Goal: Information Seeking & Learning: Learn about a topic

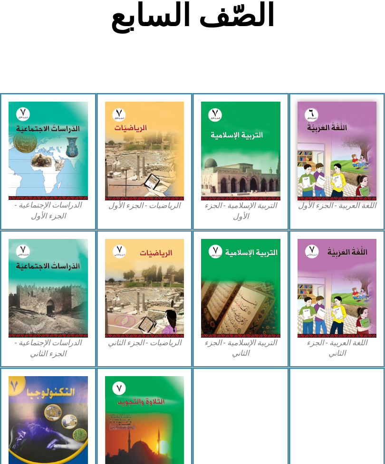
scroll to position [207, 0]
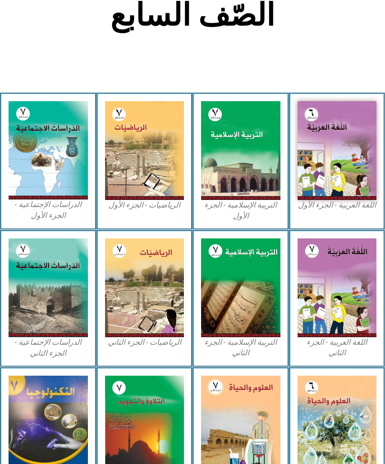
click at [162, 177] on img at bounding box center [144, 150] width 79 height 99
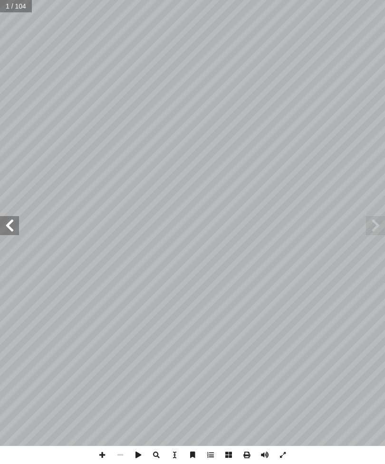
click at [18, 225] on span at bounding box center [9, 225] width 19 height 19
click at [6, 222] on span at bounding box center [9, 225] width 19 height 19
click at [8, 228] on span at bounding box center [9, 225] width 19 height 19
click at [8, 223] on span at bounding box center [9, 225] width 19 height 19
click at [16, 225] on span at bounding box center [9, 225] width 19 height 19
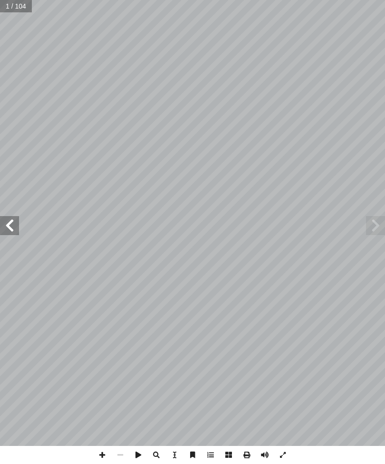
click at [6, 224] on span at bounding box center [9, 225] width 19 height 19
click at [15, 228] on span at bounding box center [9, 225] width 19 height 19
click at [11, 228] on span at bounding box center [9, 225] width 19 height 19
click at [0, 226] on span at bounding box center [9, 225] width 19 height 19
click at [15, 225] on span at bounding box center [9, 225] width 19 height 19
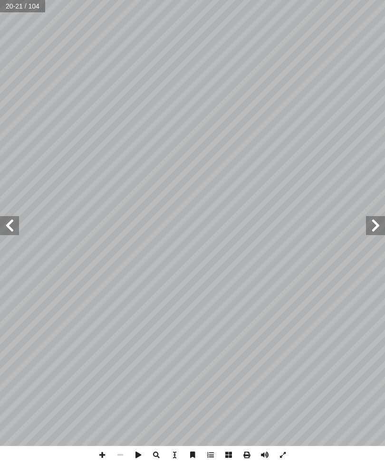
click at [16, 230] on span at bounding box center [9, 225] width 19 height 19
click at [13, 230] on span at bounding box center [9, 225] width 19 height 19
